Goal: Check status: Check status

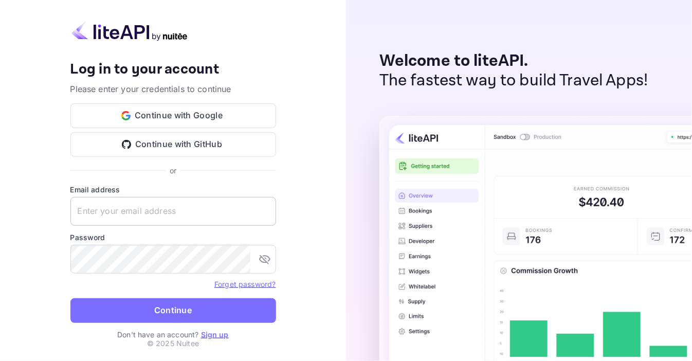
click at [118, 218] on input "text" at bounding box center [173, 211] width 206 height 29
type input "[EMAIL_ADDRESS][DOMAIN_NAME]"
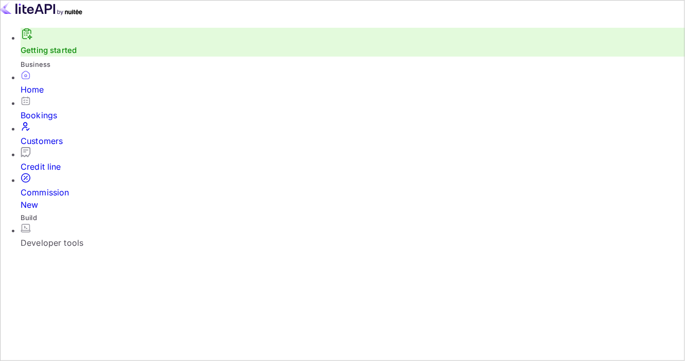
scroll to position [160, 162]
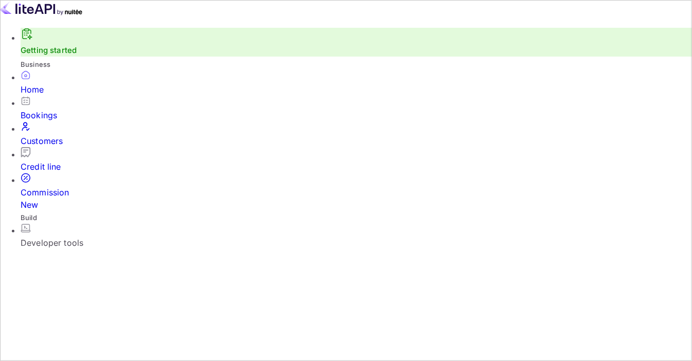
select select "7"
select select "2025"
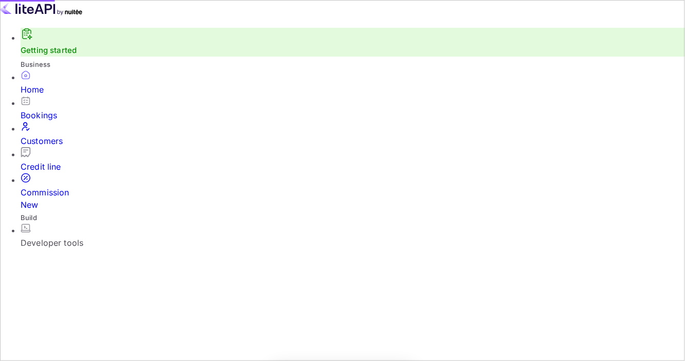
scroll to position [160, 162]
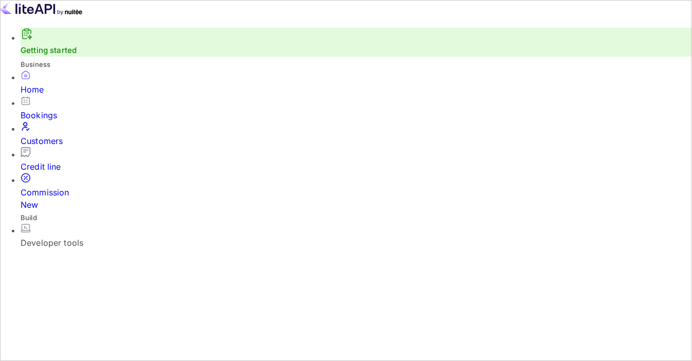
select select "7"
select select "2025"
